Goal: Use online tool/utility: Utilize a website feature to perform a specific function

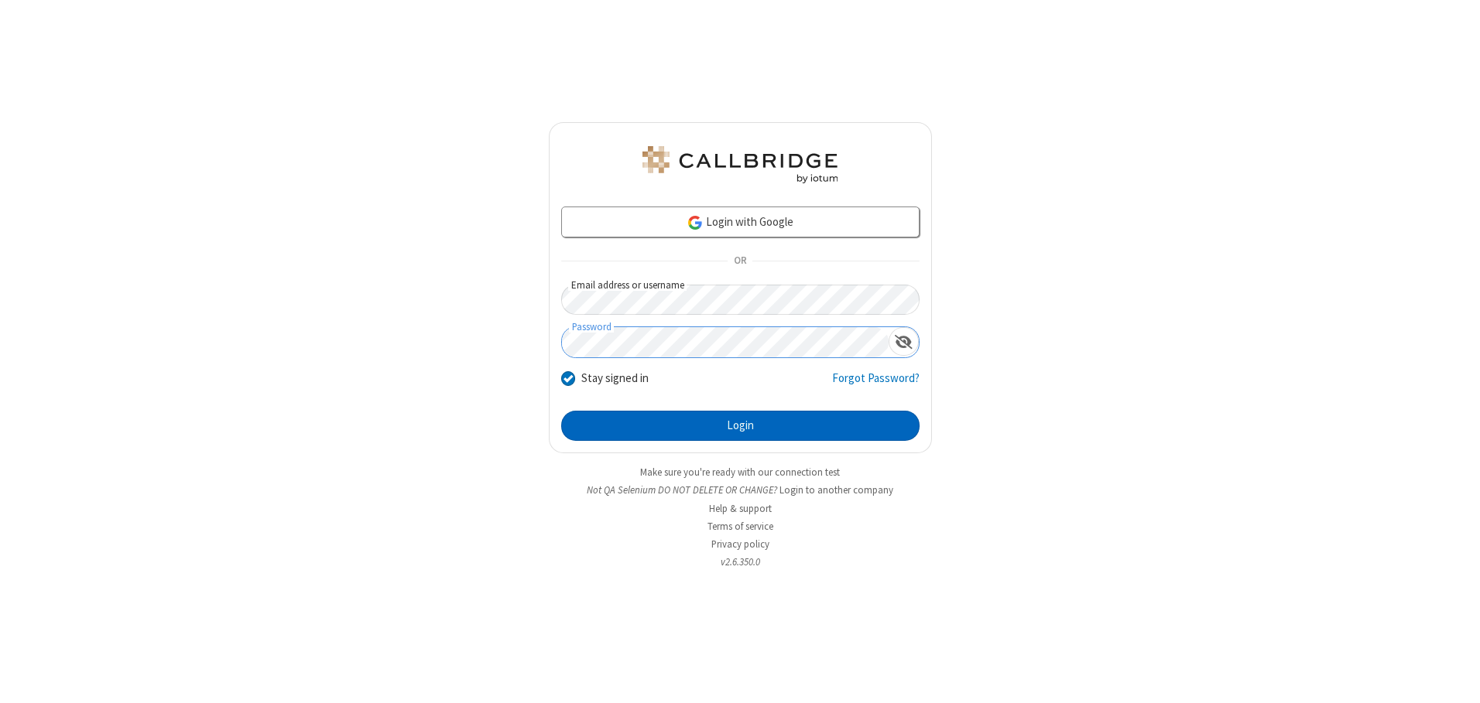
click at [740, 426] on button "Login" at bounding box center [740, 426] width 358 height 31
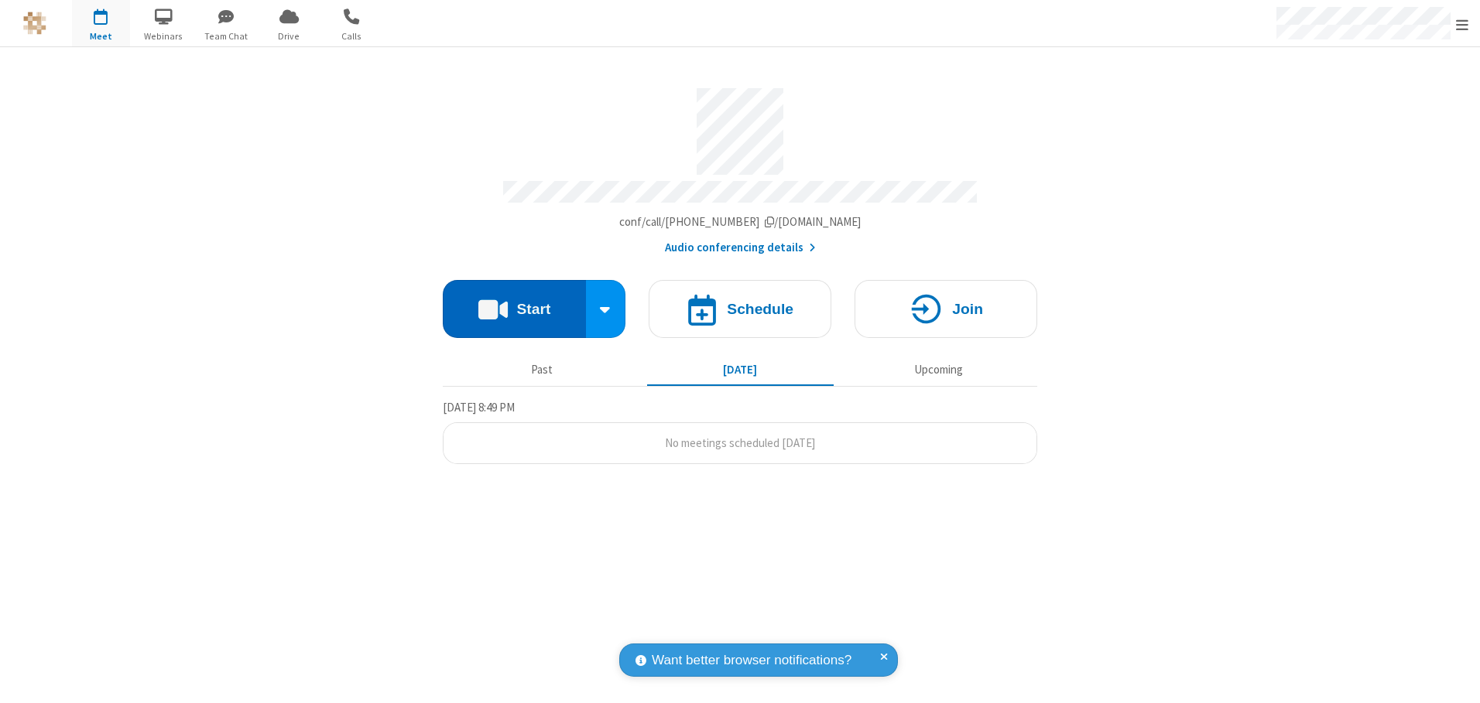
click at [514, 303] on button "Start" at bounding box center [514, 309] width 143 height 58
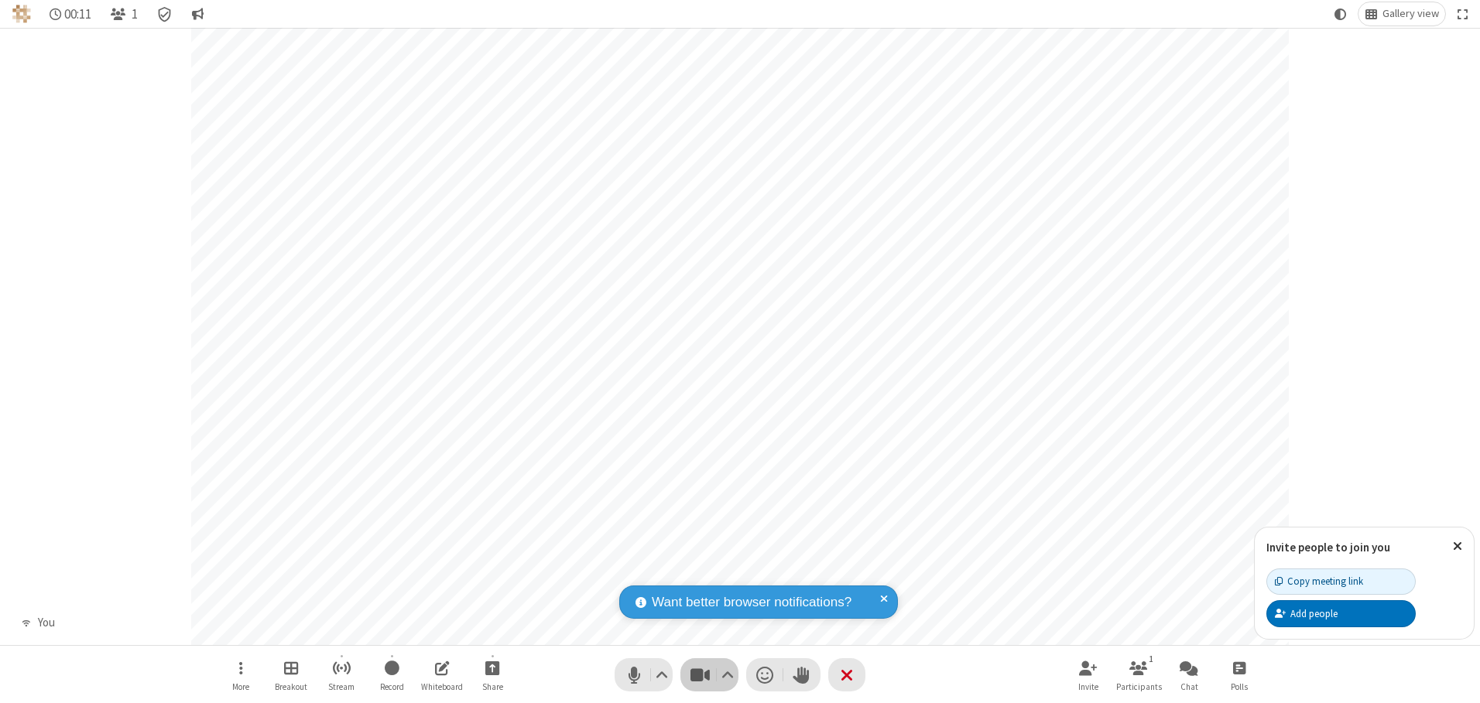
click at [700, 675] on span "Stop video (Alt+V)" at bounding box center [699, 675] width 23 height 22
click at [700, 675] on span "Start video (Alt+V)" at bounding box center [699, 675] width 23 height 22
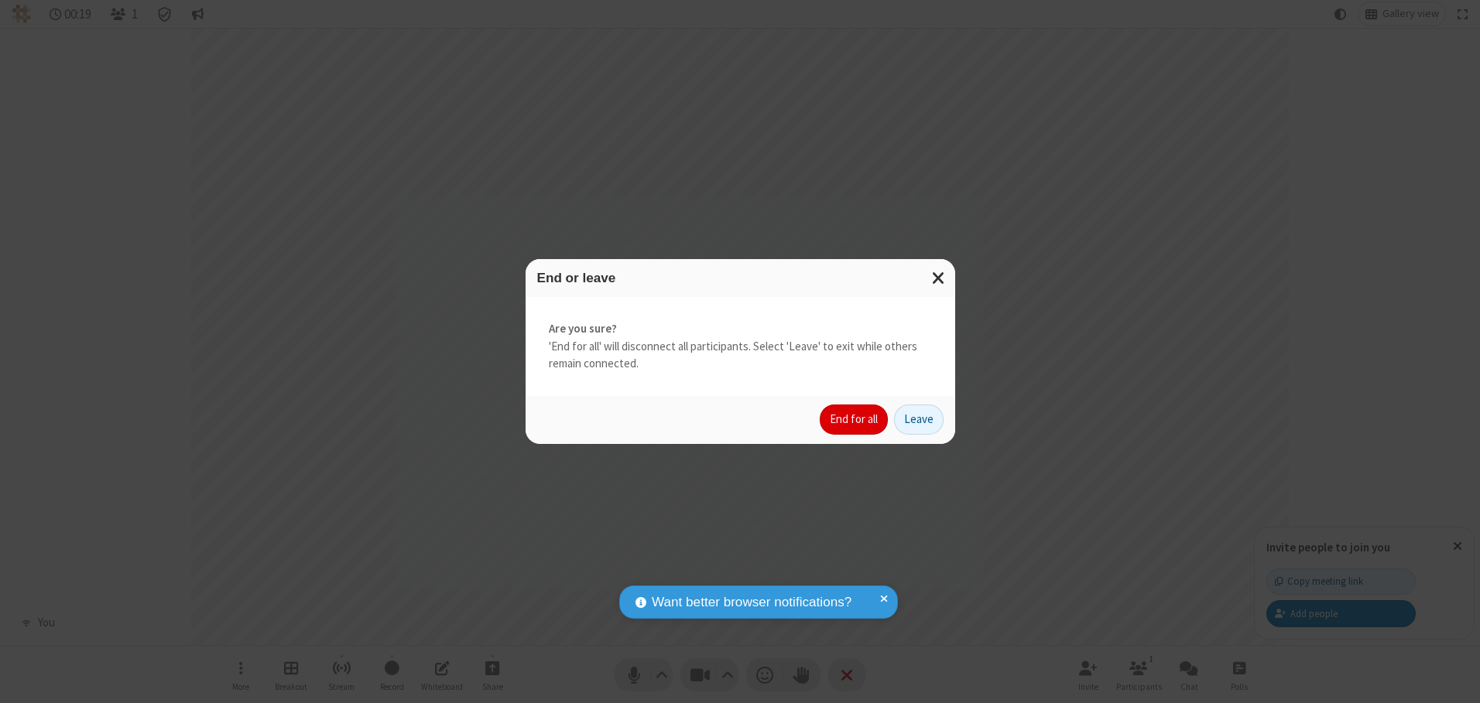
click at [854, 419] on button "End for all" at bounding box center [853, 420] width 68 height 31
